Goal: Transaction & Acquisition: Purchase product/service

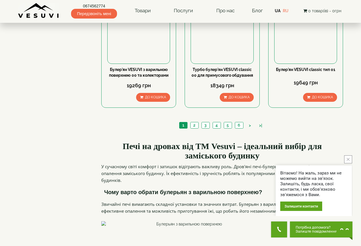
scroll to position [685, 0]
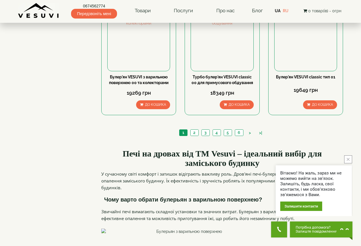
click at [350, 161] on button "close button" at bounding box center [348, 160] width 8 height 8
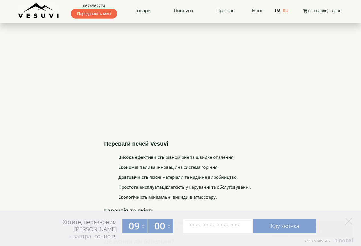
scroll to position [1085, 0]
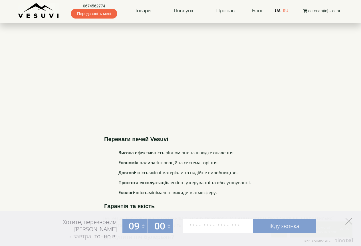
click at [348, 222] on icon at bounding box center [348, 221] width 7 height 7
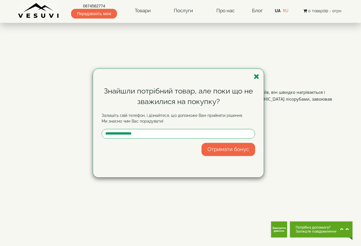
scroll to position [929, 0]
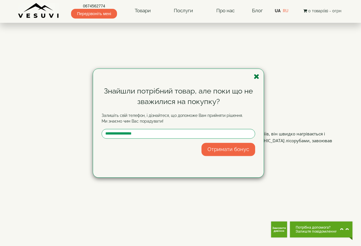
click at [256, 78] on icon "button" at bounding box center [257, 76] width 6 height 7
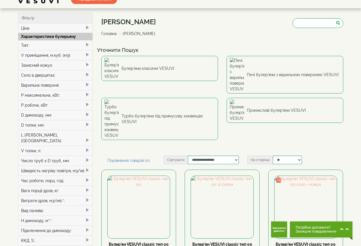
scroll to position [29, 0]
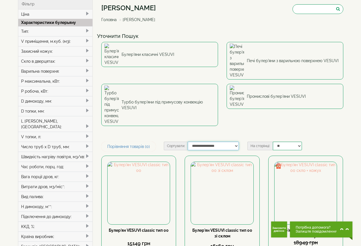
click at [235, 142] on select "**********" at bounding box center [213, 146] width 51 height 9
select select "**********"
click at [188, 142] on select "**********" at bounding box center [213, 146] width 51 height 9
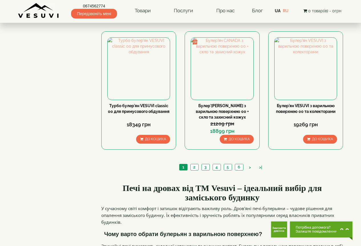
scroll to position [657, 0]
click at [195, 164] on link "2" at bounding box center [194, 167] width 8 height 6
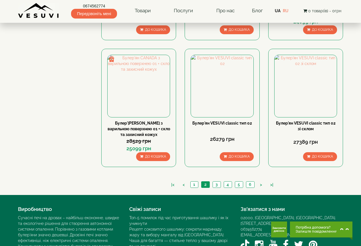
scroll to position [630, 0]
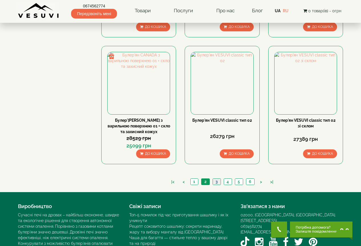
click at [216, 179] on link "3" at bounding box center [217, 182] width 8 height 6
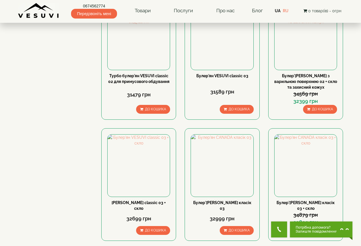
scroll to position [571, 0]
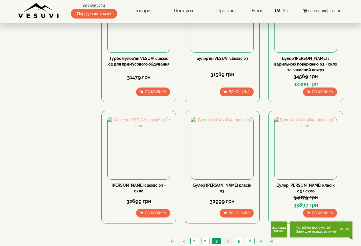
click at [228, 238] on link "4" at bounding box center [228, 241] width 8 height 6
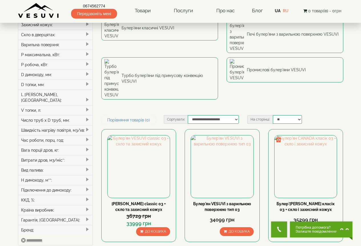
scroll to position [57, 0]
